Goal: Find contact information: Find contact information

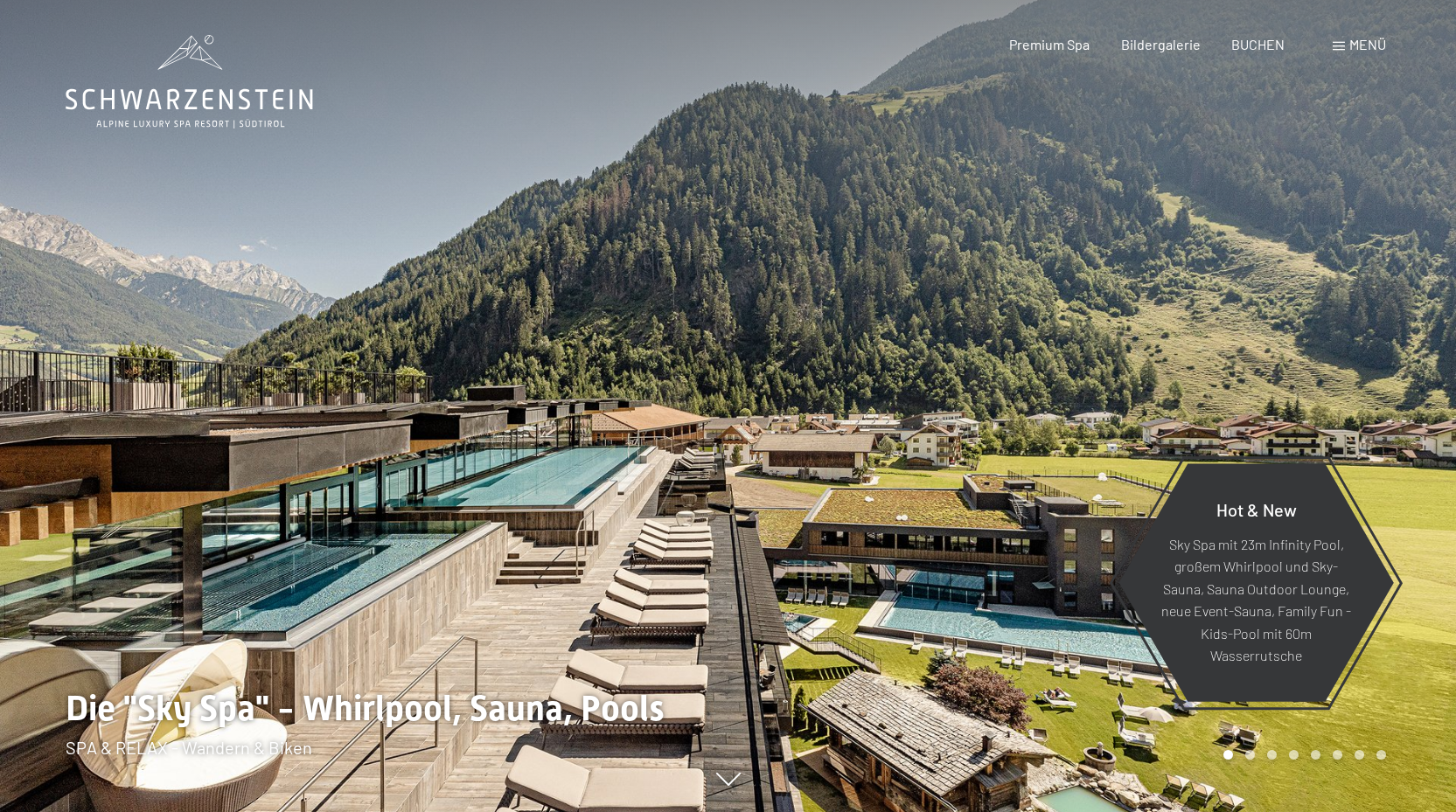
click at [1342, 45] on span at bounding box center [1339, 45] width 13 height 9
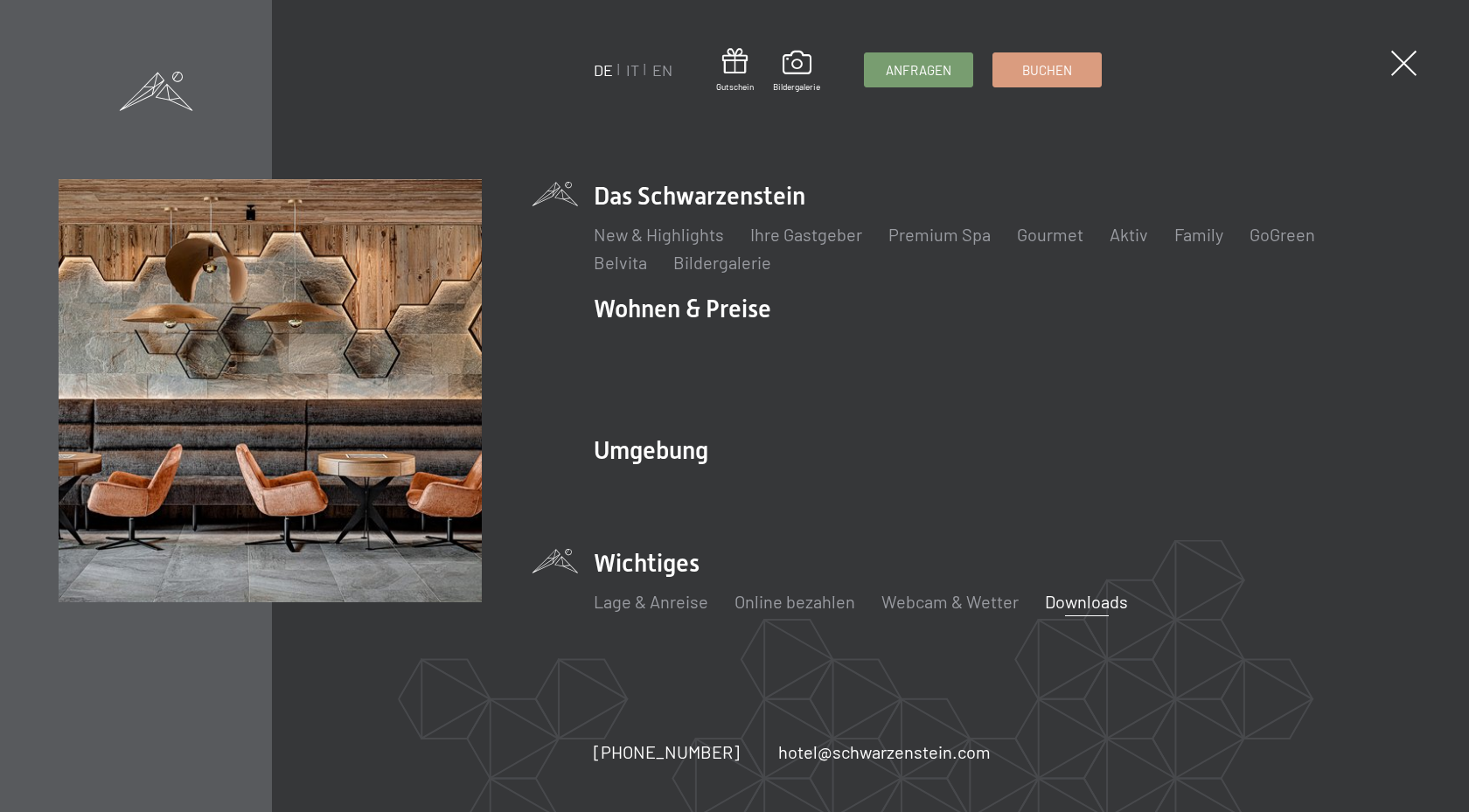
click at [1078, 591] on link "Downloads" at bounding box center [1086, 602] width 83 height 21
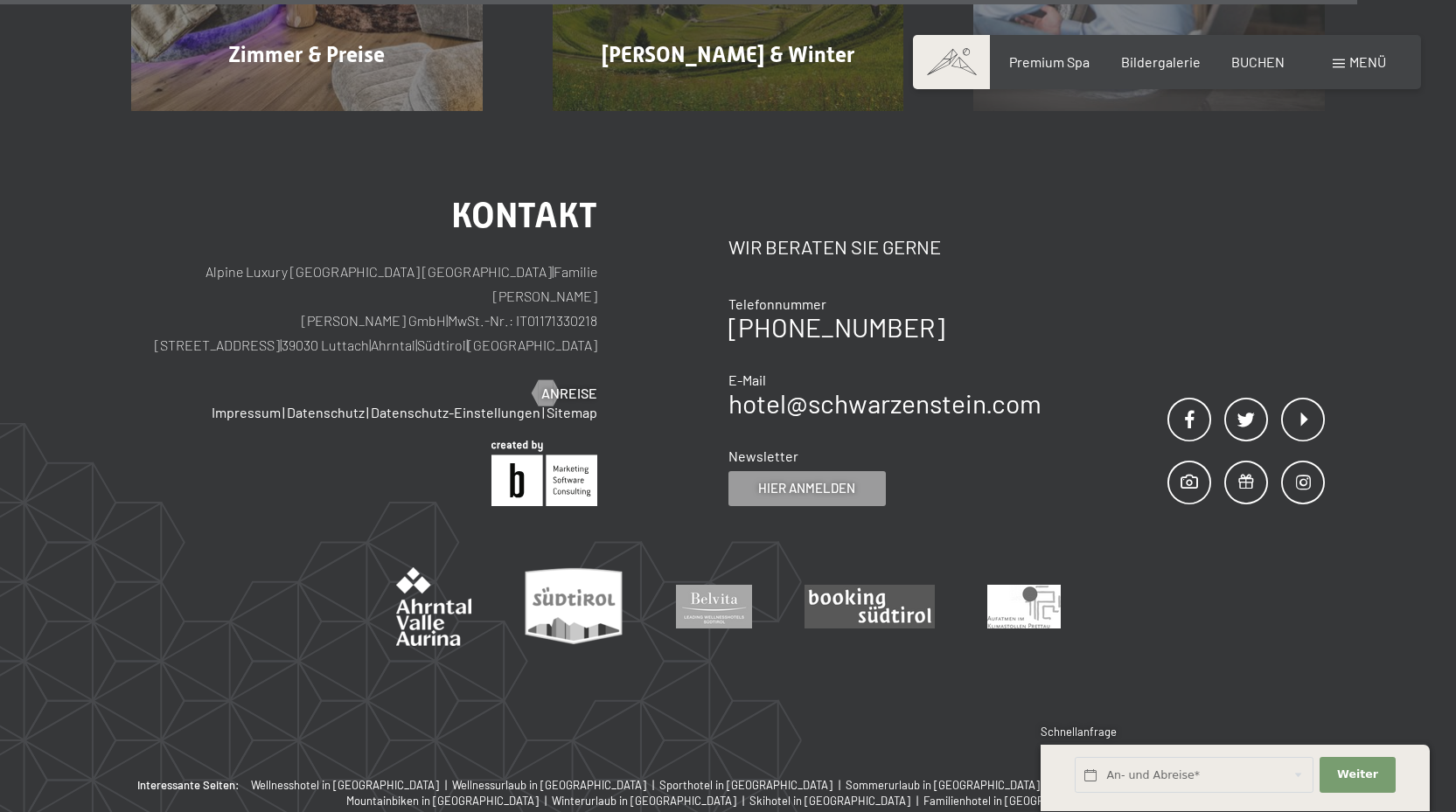
scroll to position [1574, 0]
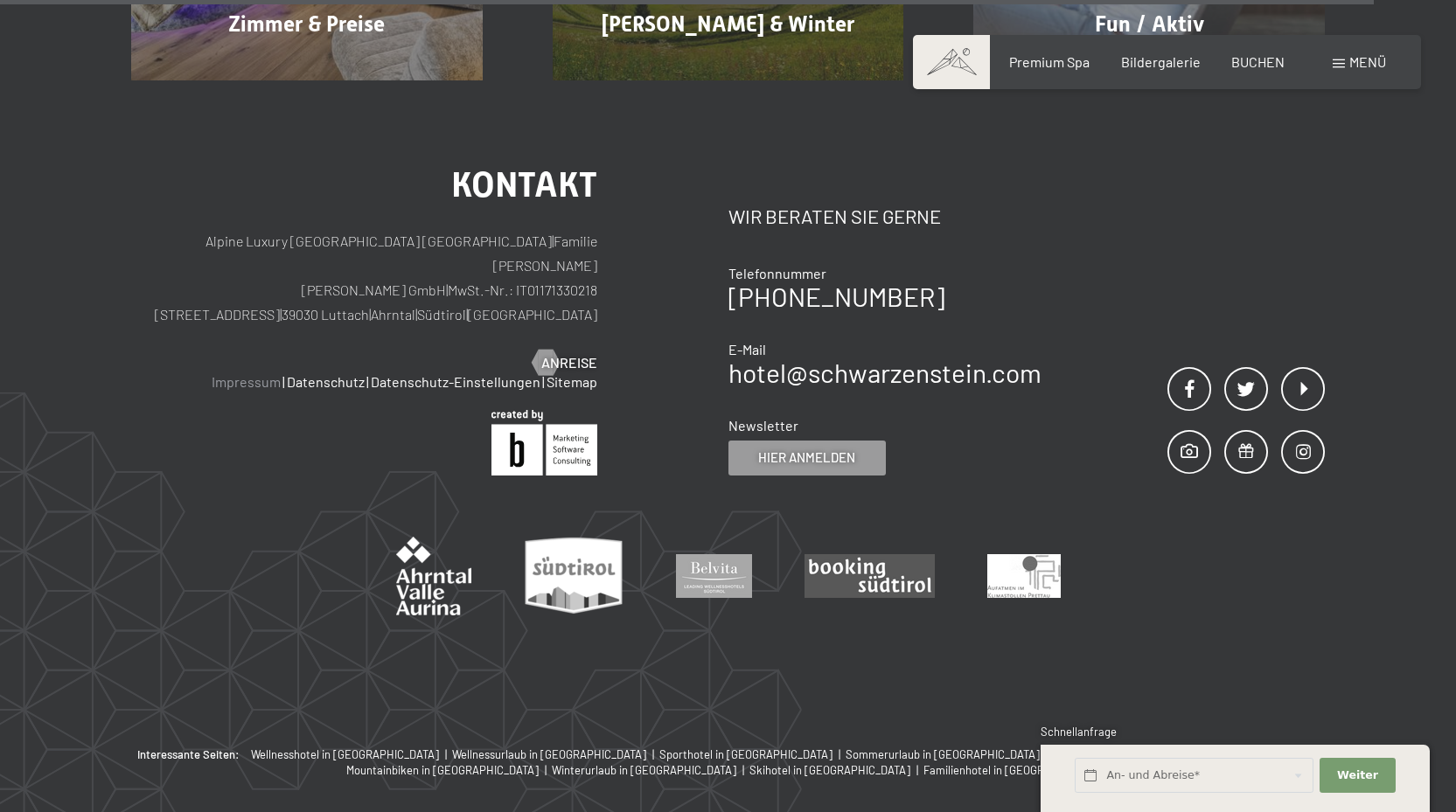
click at [266, 379] on link "Impressum" at bounding box center [246, 381] width 69 height 16
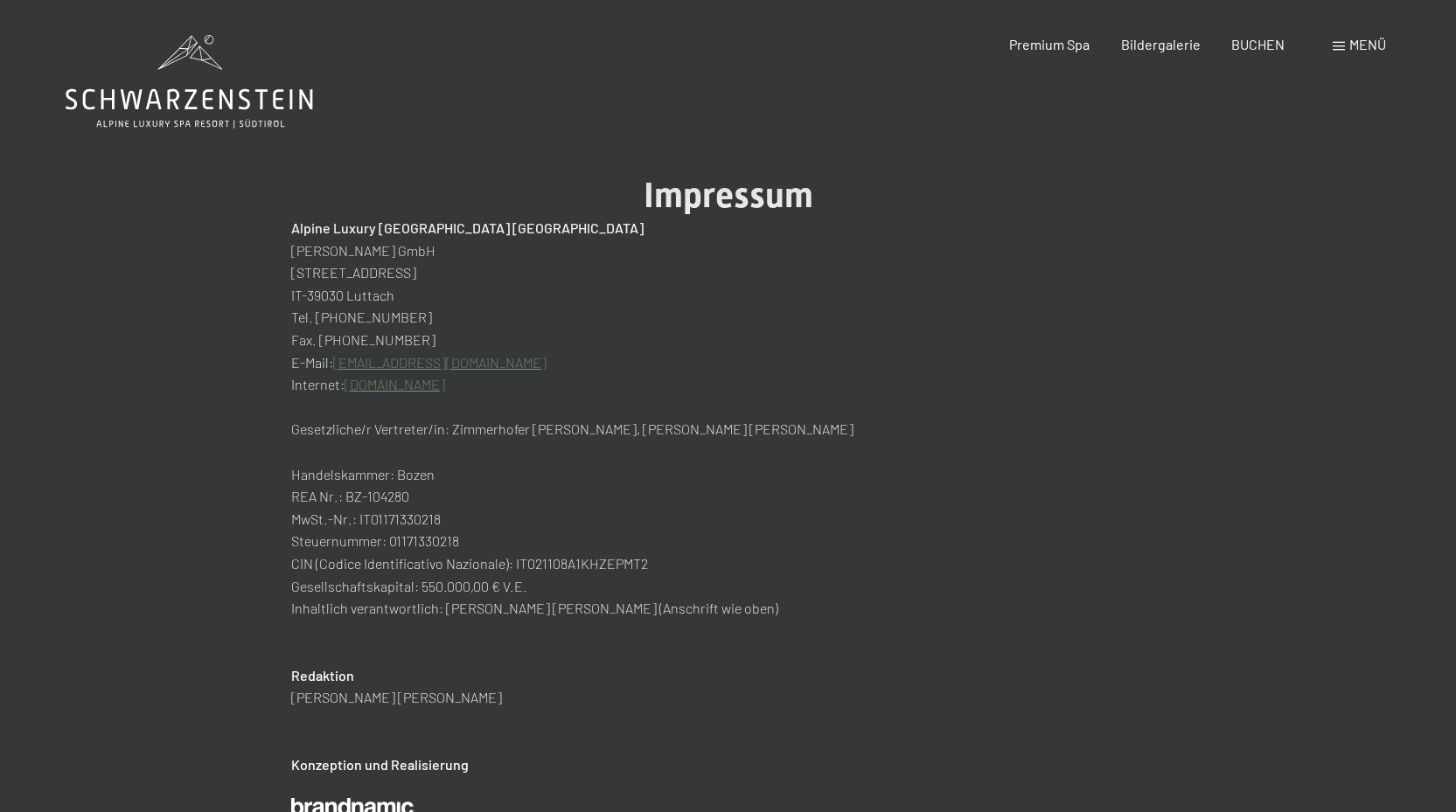
drag, startPoint x: 289, startPoint y: 249, endPoint x: 456, endPoint y: 256, distance: 167.1
click at [348, 269] on p "[STREET_ADDRESS]" at bounding box center [728, 272] width 874 height 22
